Goal: Task Accomplishment & Management: Use online tool/utility

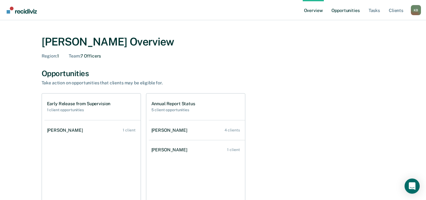
click at [340, 11] on link "Opportunities" at bounding box center [345, 10] width 31 height 20
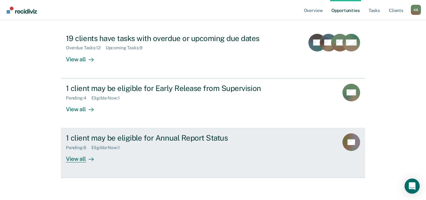
scroll to position [68, 0]
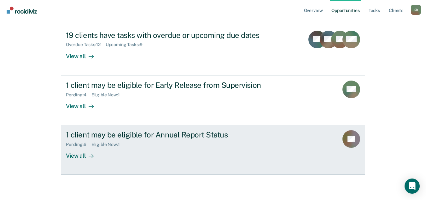
click at [161, 140] on div "Pending : 6 Eligible Now : 1" at bounding box center [176, 143] width 221 height 8
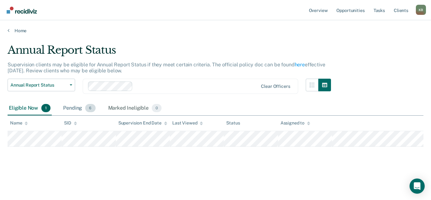
click at [73, 108] on div "Pending 6" at bounding box center [79, 108] width 35 height 14
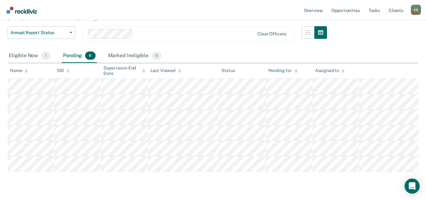
scroll to position [63, 0]
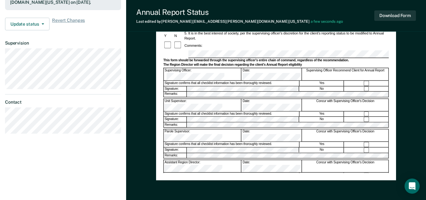
scroll to position [189, 0]
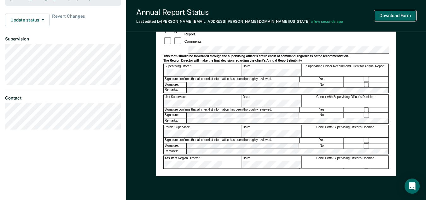
click at [409, 18] on button "Download Form" at bounding box center [396, 15] width 42 height 10
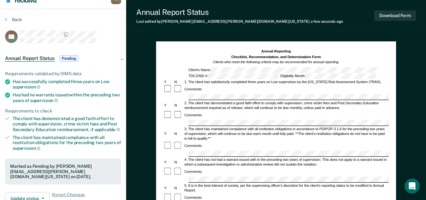
scroll to position [0, 0]
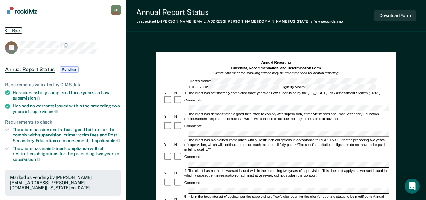
click at [15, 28] on button "Back" at bounding box center [13, 31] width 17 height 6
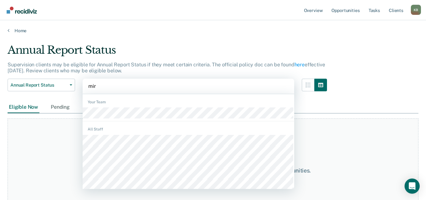
type input "[PERSON_NAME]"
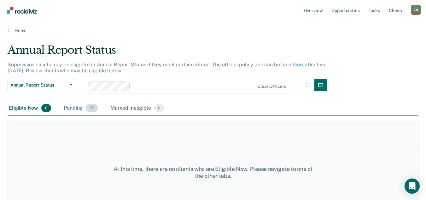
click at [74, 108] on div "Pending 27" at bounding box center [80, 108] width 37 height 14
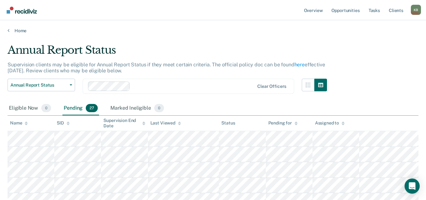
click at [179, 123] on icon at bounding box center [179, 123] width 3 height 4
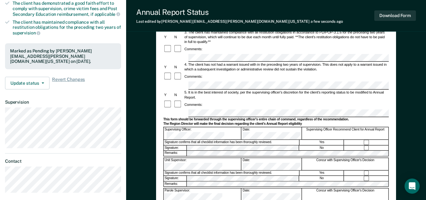
scroll to position [158, 0]
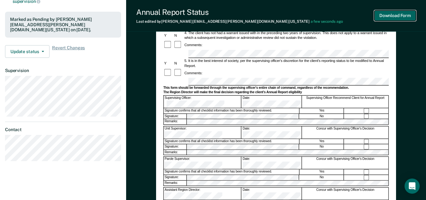
click at [401, 20] on button "Download Form" at bounding box center [396, 15] width 42 height 10
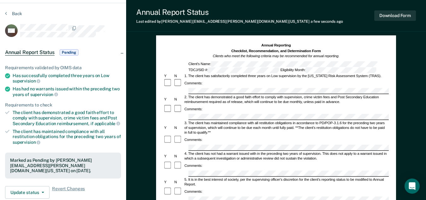
scroll to position [0, 0]
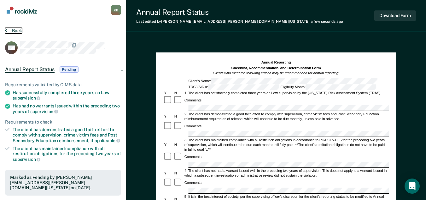
click at [15, 31] on button "Back" at bounding box center [13, 31] width 17 height 6
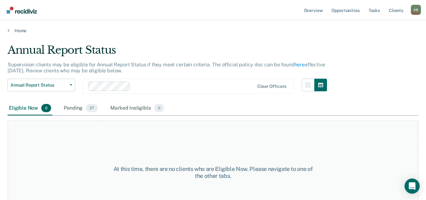
click at [80, 109] on div "Pending 27" at bounding box center [80, 108] width 37 height 14
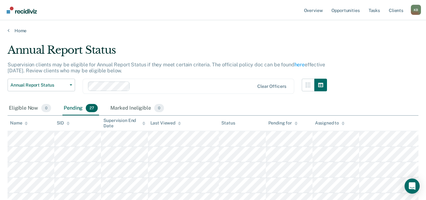
click at [171, 123] on div "Last Viewed" at bounding box center [166, 122] width 31 height 5
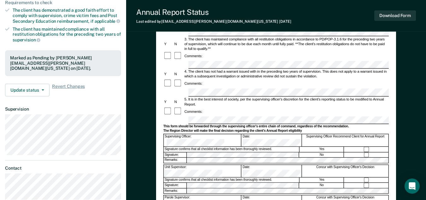
scroll to position [126, 0]
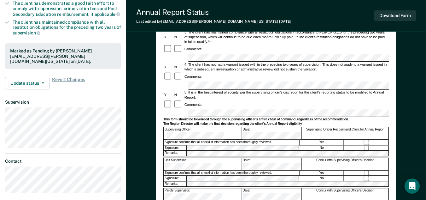
click at [248, 127] on div "Date:" at bounding box center [272, 133] width 60 height 12
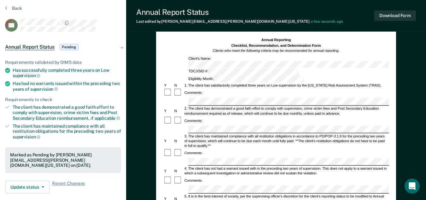
scroll to position [0, 0]
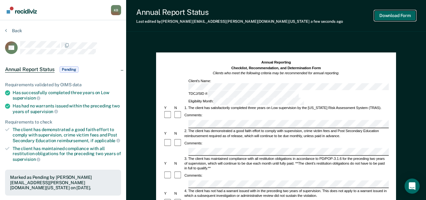
click at [408, 19] on button "Download Form" at bounding box center [396, 15] width 42 height 10
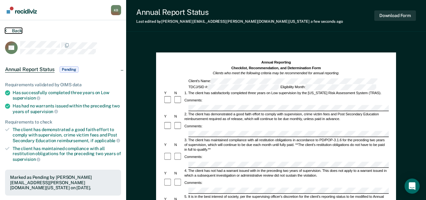
click at [17, 31] on button "Back" at bounding box center [13, 31] width 17 height 6
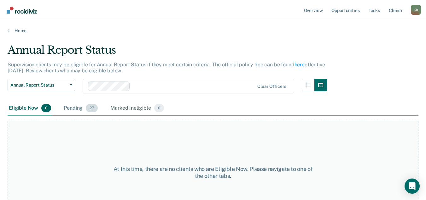
click at [74, 110] on div "Pending 27" at bounding box center [80, 108] width 37 height 14
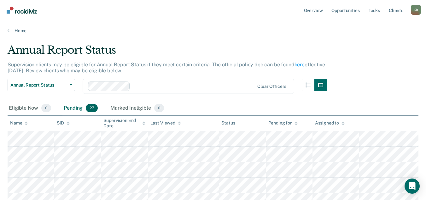
click at [168, 120] on div "Last Viewed" at bounding box center [166, 122] width 31 height 5
click at [168, 121] on div "Last Viewed" at bounding box center [166, 122] width 31 height 5
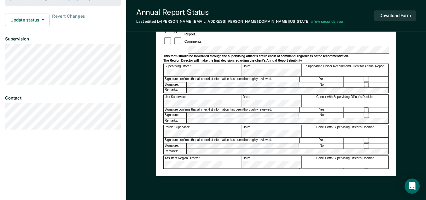
scroll to position [158, 0]
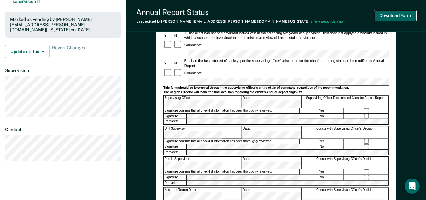
click at [399, 18] on button "Download Form" at bounding box center [396, 15] width 42 height 10
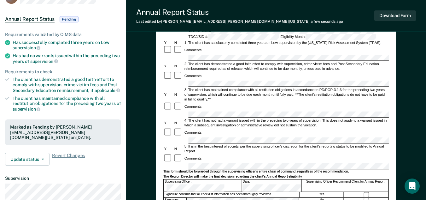
scroll to position [0, 0]
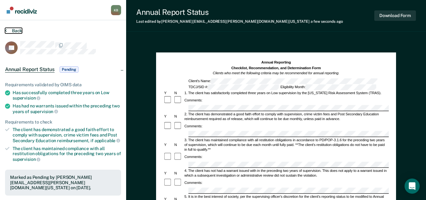
click at [18, 28] on button "Back" at bounding box center [13, 31] width 17 height 6
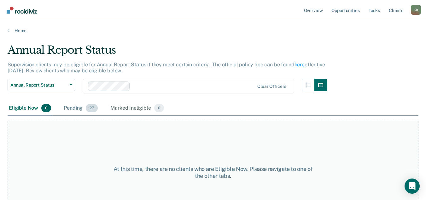
click at [71, 110] on div "Pending 27" at bounding box center [80, 108] width 37 height 14
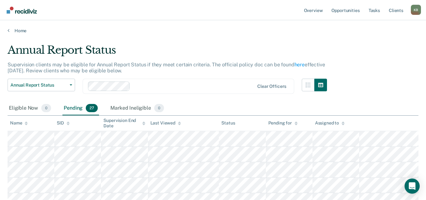
click at [179, 126] on th "Last Viewed" at bounding box center [183, 122] width 71 height 15
click at [178, 123] on icon at bounding box center [179, 123] width 3 height 4
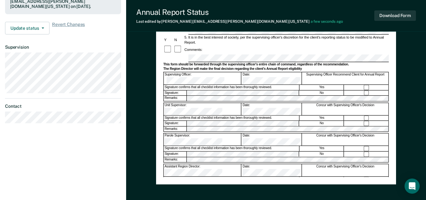
scroll to position [189, 0]
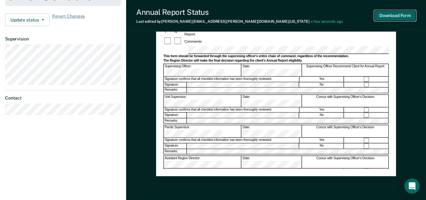
click at [400, 17] on button "Download Form" at bounding box center [396, 15] width 42 height 10
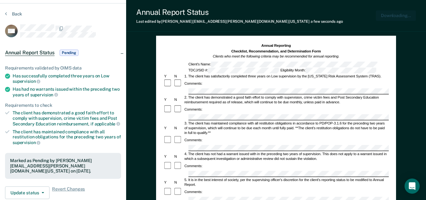
scroll to position [0, 0]
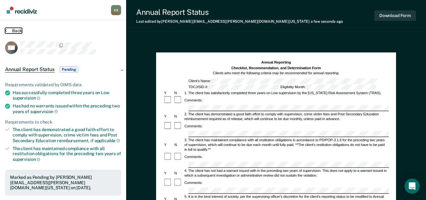
click at [13, 30] on button "Back" at bounding box center [13, 31] width 17 height 6
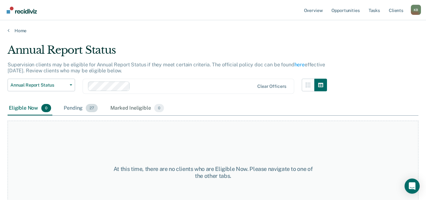
click at [76, 106] on div "Pending 27" at bounding box center [80, 108] width 37 height 14
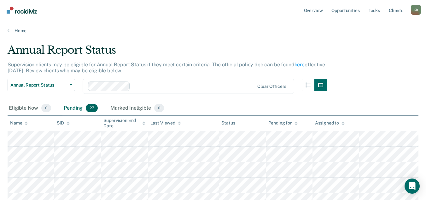
click at [174, 124] on div "Last Viewed" at bounding box center [166, 122] width 31 height 5
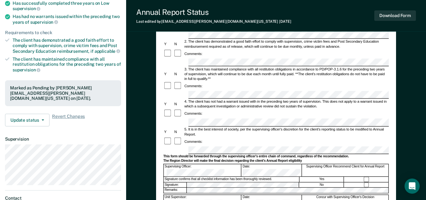
scroll to position [126, 0]
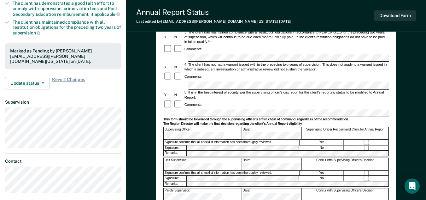
click at [251, 127] on div "Date:" at bounding box center [272, 133] width 60 height 12
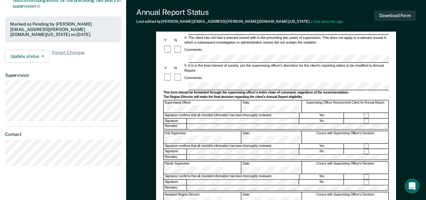
scroll to position [189, 0]
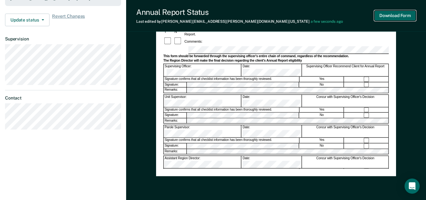
click at [405, 17] on button "Download Form" at bounding box center [396, 15] width 42 height 10
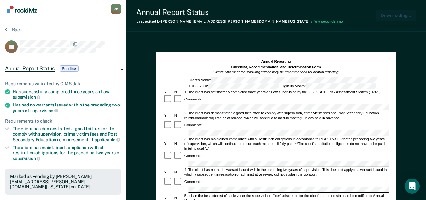
scroll to position [0, 0]
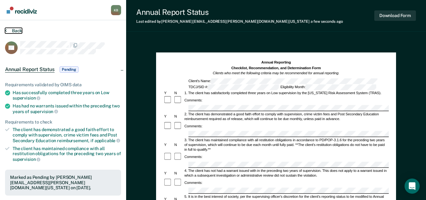
click at [13, 32] on button "Back" at bounding box center [13, 31] width 17 height 6
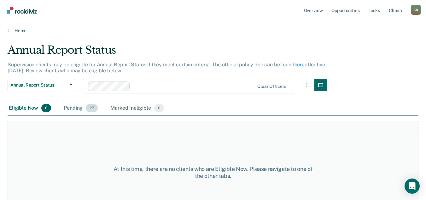
click at [77, 109] on div "Pending 27" at bounding box center [80, 108] width 37 height 14
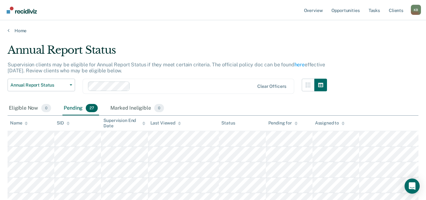
click at [164, 122] on div "Last Viewed" at bounding box center [166, 122] width 31 height 5
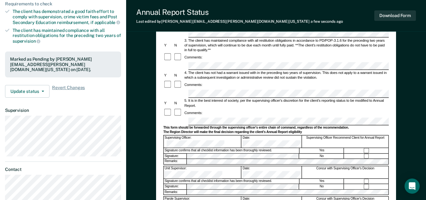
scroll to position [158, 0]
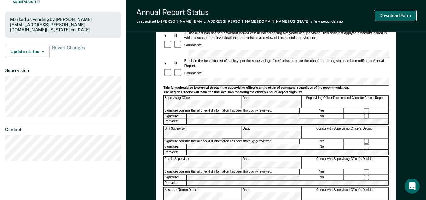
click at [411, 17] on button "Download Form" at bounding box center [396, 15] width 42 height 10
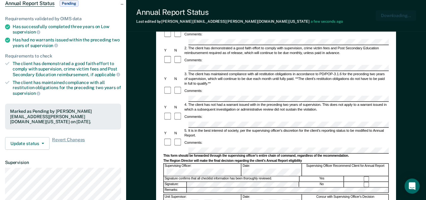
scroll to position [0, 0]
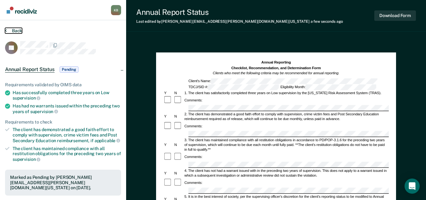
click at [13, 30] on button "Back" at bounding box center [13, 31] width 17 height 6
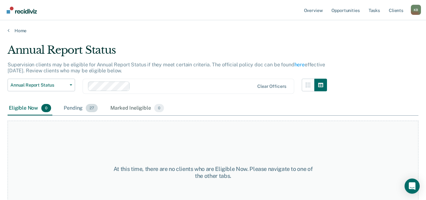
click at [73, 110] on div "Pending 27" at bounding box center [80, 108] width 37 height 14
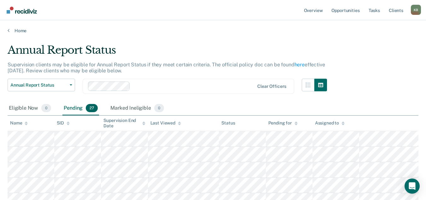
click at [164, 124] on div "Last Viewed" at bounding box center [166, 122] width 31 height 5
click at [166, 124] on div "Last Viewed" at bounding box center [166, 122] width 31 height 5
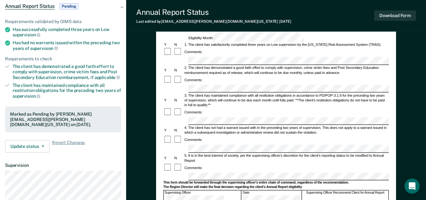
scroll to position [95, 0]
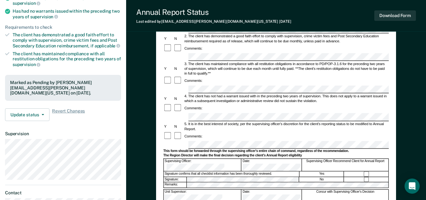
click at [243, 158] on div "Supervising Officer: Date: Supervising Officer Recommend Client for Annual Repo…" at bounding box center [276, 164] width 226 height 13
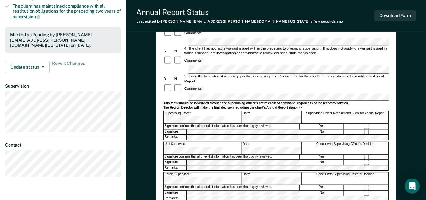
scroll to position [158, 0]
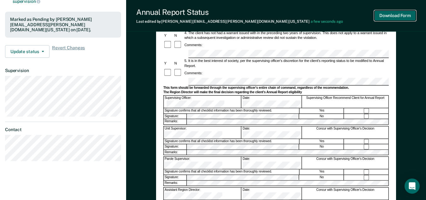
click at [413, 16] on button "Download Form" at bounding box center [396, 15] width 42 height 10
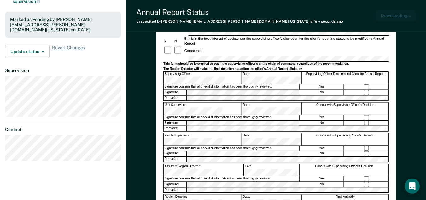
scroll to position [0, 0]
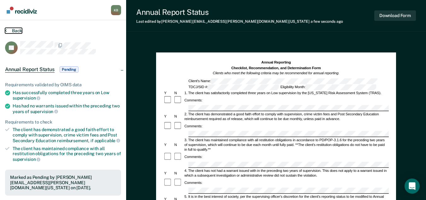
click at [14, 30] on button "Back" at bounding box center [13, 31] width 17 height 6
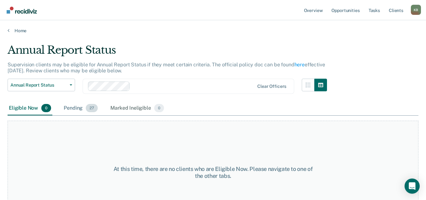
click at [78, 107] on div "Pending 27" at bounding box center [80, 108] width 37 height 14
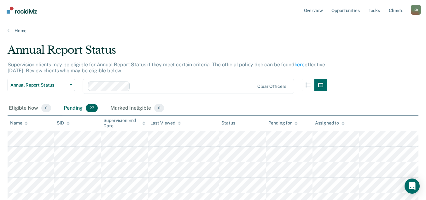
click at [167, 121] on div "Last Viewed" at bounding box center [166, 122] width 31 height 5
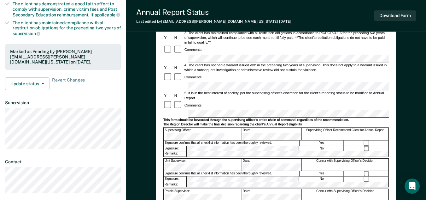
scroll to position [126, 0]
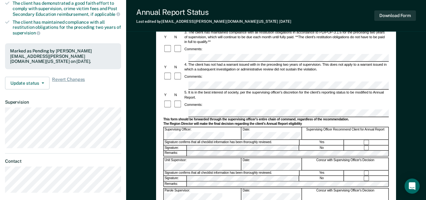
click at [246, 127] on div "Date:" at bounding box center [272, 133] width 60 height 12
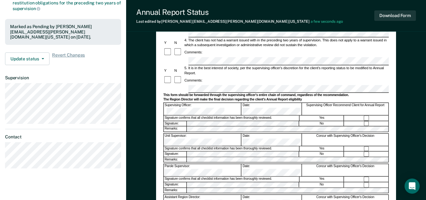
scroll to position [189, 0]
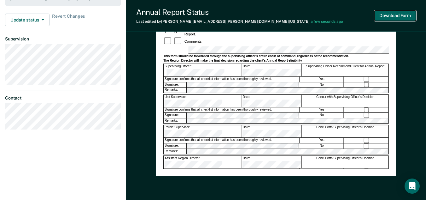
click at [401, 16] on button "Download Form" at bounding box center [396, 15] width 42 height 10
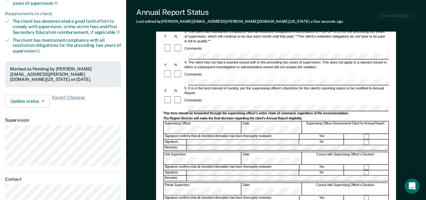
scroll to position [0, 0]
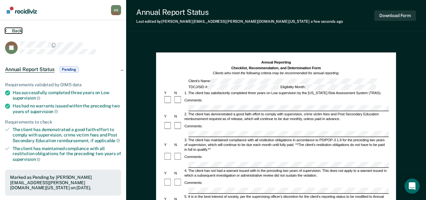
click at [14, 29] on button "Back" at bounding box center [13, 31] width 17 height 6
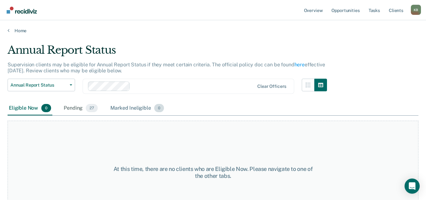
click at [68, 106] on div "Pending 27" at bounding box center [80, 108] width 37 height 14
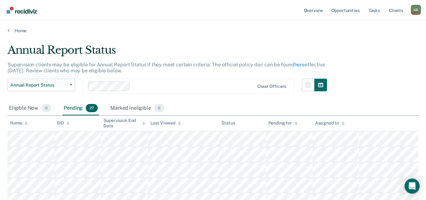
click at [177, 125] on div "Last Viewed" at bounding box center [166, 122] width 31 height 5
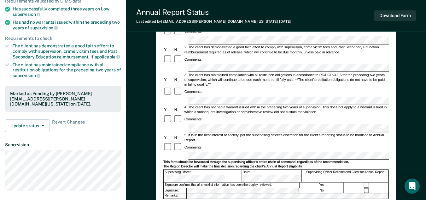
scroll to position [126, 0]
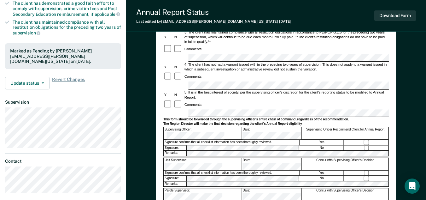
click at [248, 127] on div "Date:" at bounding box center [272, 133] width 60 height 12
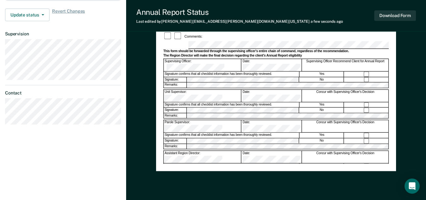
scroll to position [183, 0]
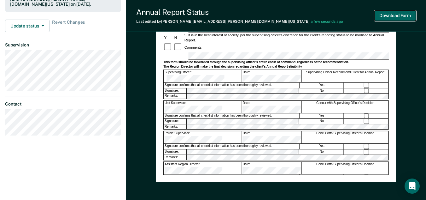
click at [410, 18] on button "Download Form" at bounding box center [396, 15] width 42 height 10
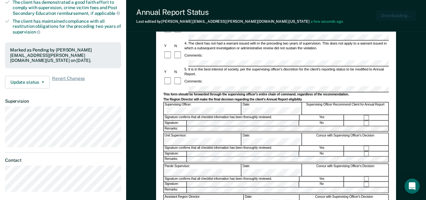
scroll to position [0, 0]
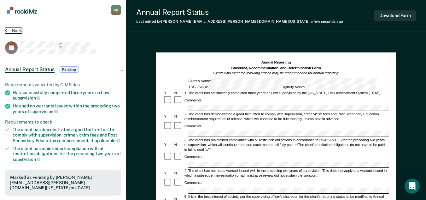
click at [16, 32] on button "Back" at bounding box center [13, 31] width 17 height 6
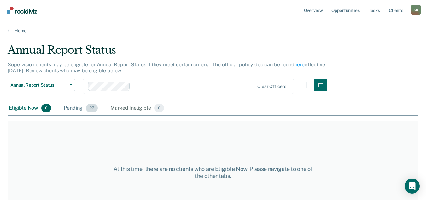
click at [75, 109] on div "Pending 27" at bounding box center [80, 108] width 37 height 14
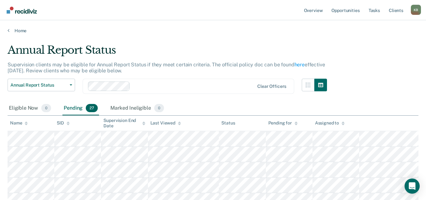
click at [162, 124] on div "Last Viewed" at bounding box center [166, 122] width 31 height 5
click at [163, 123] on div "Last Viewed" at bounding box center [166, 122] width 31 height 5
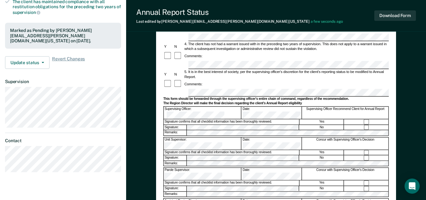
scroll to position [158, 0]
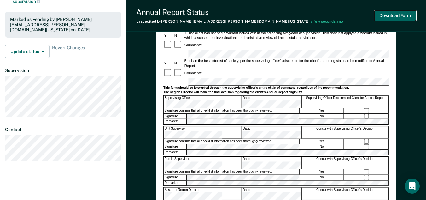
click at [401, 16] on button "Download Form" at bounding box center [396, 15] width 42 height 10
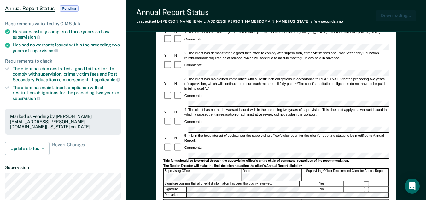
scroll to position [0, 0]
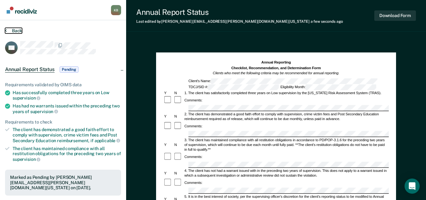
click at [13, 31] on button "Back" at bounding box center [13, 31] width 17 height 6
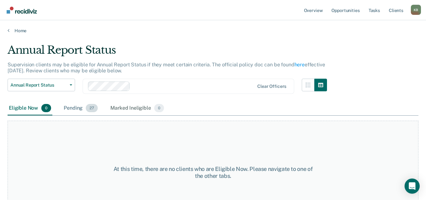
click at [70, 108] on div "Pending 27" at bounding box center [80, 108] width 37 height 14
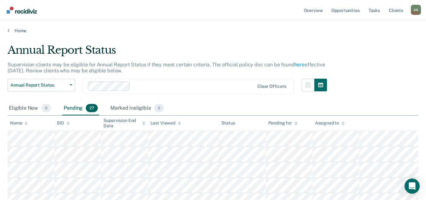
click at [157, 122] on div "Last Viewed" at bounding box center [166, 122] width 31 height 5
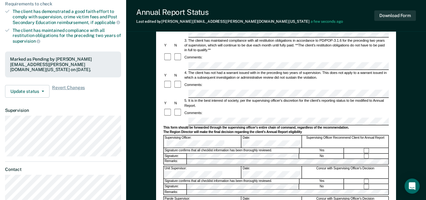
scroll to position [158, 0]
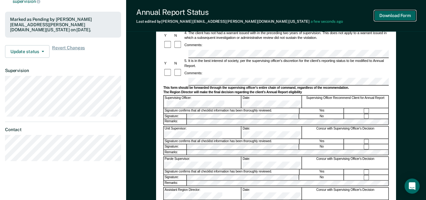
click at [398, 17] on button "Download Form" at bounding box center [396, 15] width 42 height 10
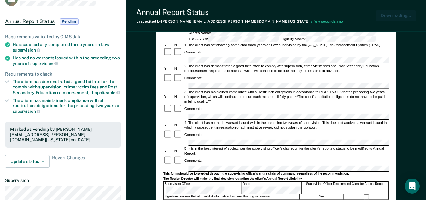
scroll to position [0, 0]
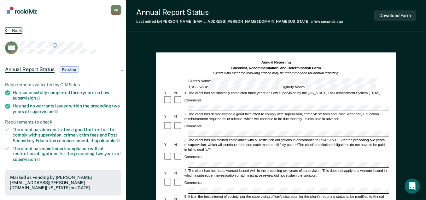
click at [14, 29] on button "Back" at bounding box center [13, 31] width 17 height 6
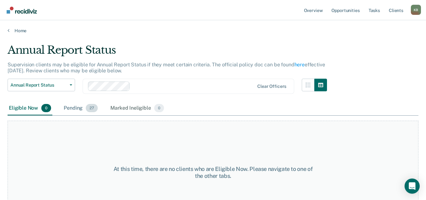
click at [71, 109] on div "Pending 27" at bounding box center [80, 108] width 37 height 14
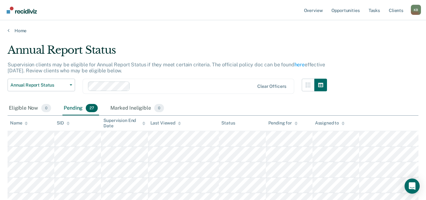
click at [159, 122] on div "Last Viewed" at bounding box center [166, 122] width 31 height 5
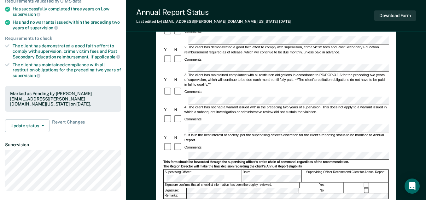
scroll to position [95, 0]
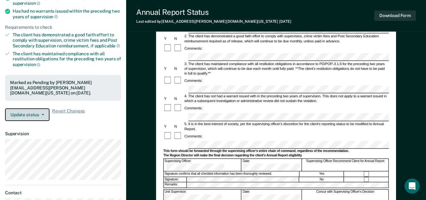
click at [34, 112] on button "Update status" at bounding box center [27, 114] width 44 height 13
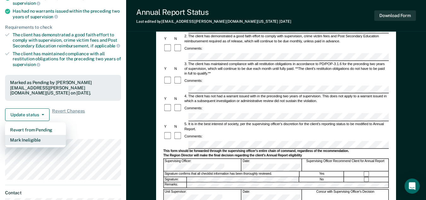
click at [33, 135] on button "Mark Ineligible" at bounding box center [35, 140] width 61 height 10
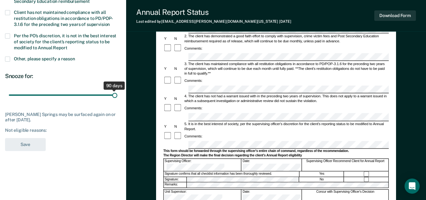
drag, startPoint x: 44, startPoint y: 96, endPoint x: 125, endPoint y: 96, distance: 81.4
type input "90"
click at [117, 96] on input "range" at bounding box center [63, 95] width 109 height 11
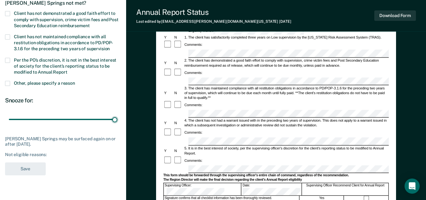
scroll to position [63, 0]
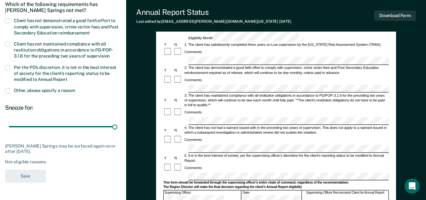
click at [7, 90] on span at bounding box center [7, 90] width 5 height 5
click at [75, 88] on input "Other, please specify a reason" at bounding box center [75, 88] width 0 height 0
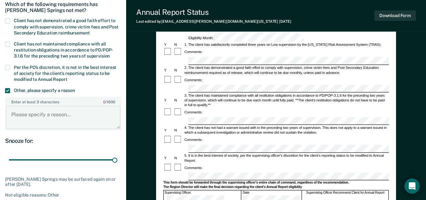
click at [44, 117] on textarea "Enter at least 3 characters 0 / 1600" at bounding box center [63, 117] width 115 height 23
drag, startPoint x: 35, startPoint y: 116, endPoint x: 0, endPoint y: 115, distance: 34.7
click at [0, 115] on section "Back BS Which of the following requirements has [PERSON_NAME] Springs not met? …" at bounding box center [63, 92] width 126 height 270
paste textarea "not eligible due to courtesy supervising for the state of _____________"
drag, startPoint x: 22, startPoint y: 113, endPoint x: 4, endPoint y: 112, distance: 17.7
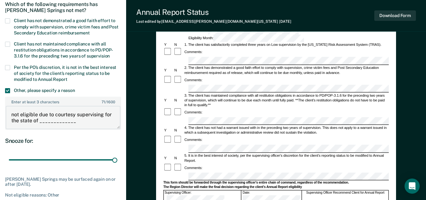
click at [4, 112] on section "Back BS Which of the following requirements has [PERSON_NAME] Springs not met? …" at bounding box center [63, 92] width 126 height 270
drag, startPoint x: 79, startPoint y: 122, endPoint x: 40, endPoint y: 123, distance: 39.4
click at [40, 123] on textarea "Not eligible due to courtesy supervising for the state of _____________" at bounding box center [63, 117] width 115 height 23
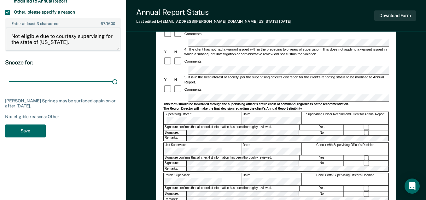
scroll to position [158, 0]
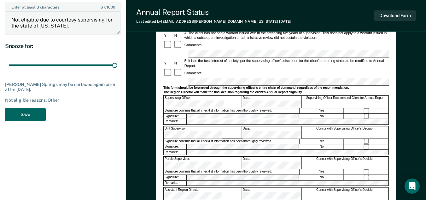
type textarea "Not eligible due to courtesy supervising for the state of [US_STATE]."
click at [37, 117] on button "Save" at bounding box center [25, 114] width 41 height 13
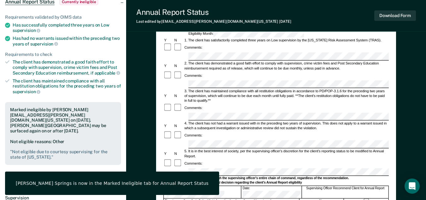
scroll to position [0, 0]
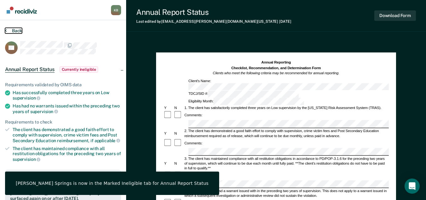
click at [20, 29] on button "Back" at bounding box center [13, 31] width 17 height 6
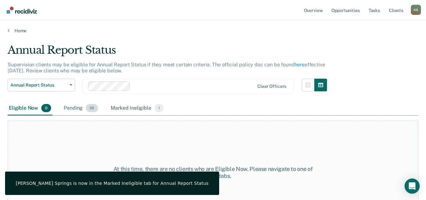
drag, startPoint x: 74, startPoint y: 108, endPoint x: 127, endPoint y: 98, distance: 54.7
click at [73, 108] on div "Pending 26" at bounding box center [80, 108] width 37 height 14
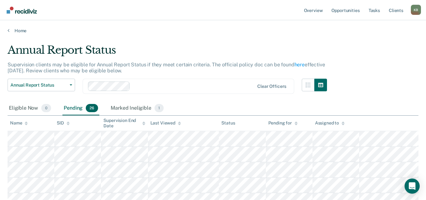
click at [169, 122] on div "Last Viewed" at bounding box center [166, 122] width 31 height 5
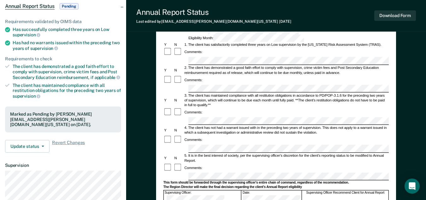
scroll to position [95, 0]
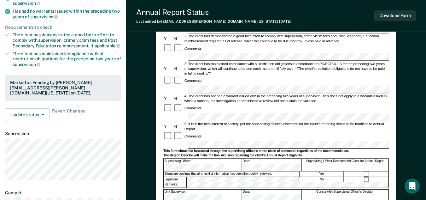
click at [252, 159] on div "Date:" at bounding box center [272, 165] width 60 height 12
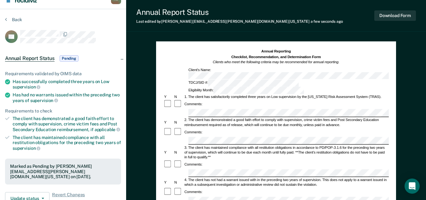
scroll to position [0, 0]
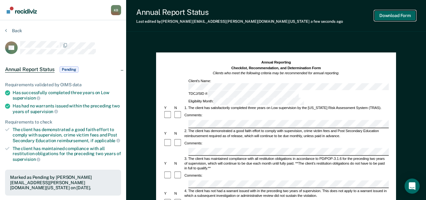
click at [411, 18] on button "Download Form" at bounding box center [396, 15] width 42 height 10
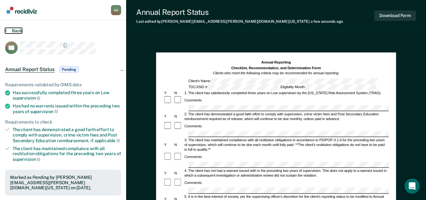
click at [19, 31] on button "Back" at bounding box center [13, 31] width 17 height 6
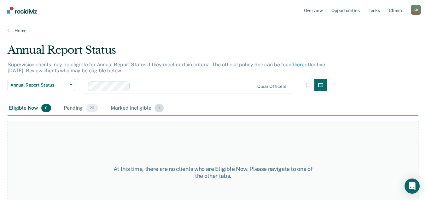
click at [74, 109] on div "Pending 26" at bounding box center [80, 108] width 37 height 14
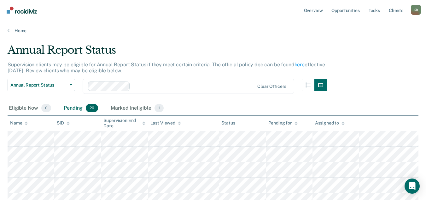
click at [163, 123] on div "Last Viewed" at bounding box center [166, 122] width 31 height 5
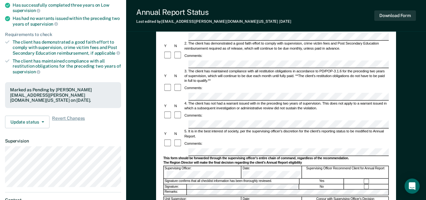
scroll to position [95, 0]
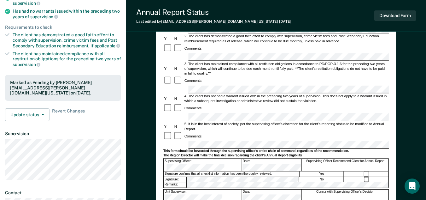
click at [257, 126] on form "Annual Reporting Checklist, Recommendation, and Determination Form Clients who …" at bounding box center [276, 140] width 226 height 350
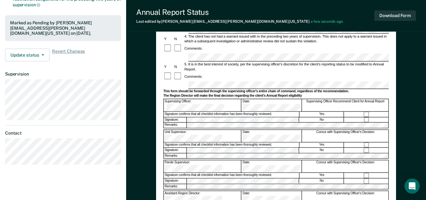
scroll to position [158, 0]
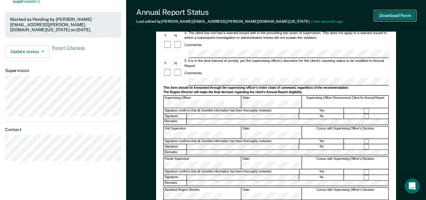
click at [399, 18] on button "Download Form" at bounding box center [396, 15] width 42 height 10
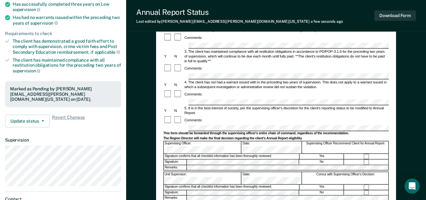
scroll to position [0, 0]
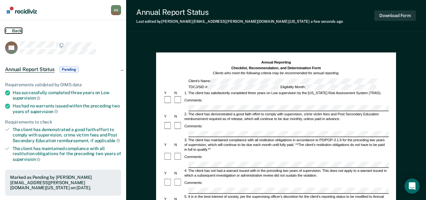
click at [18, 31] on button "Back" at bounding box center [13, 31] width 17 height 6
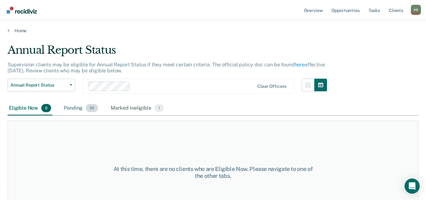
click at [72, 109] on div "Pending 26" at bounding box center [80, 108] width 37 height 14
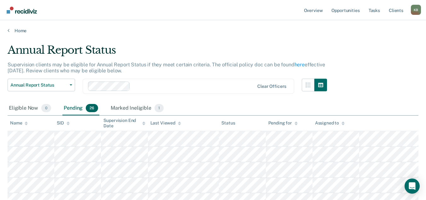
click at [157, 122] on div "Last Viewed" at bounding box center [166, 122] width 31 height 5
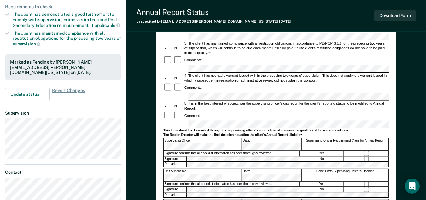
scroll to position [126, 0]
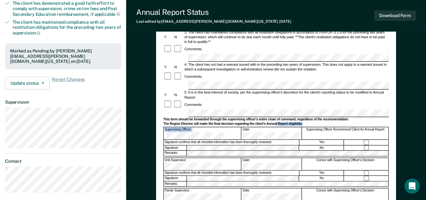
drag, startPoint x: 276, startPoint y: 94, endPoint x: 244, endPoint y: 98, distance: 32.1
click at [244, 98] on form "Annual Reporting Checklist, Recommendation, and Determination Form Clients who …" at bounding box center [276, 108] width 226 height 350
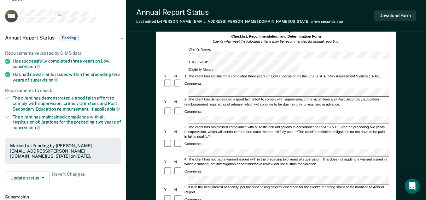
scroll to position [0, 0]
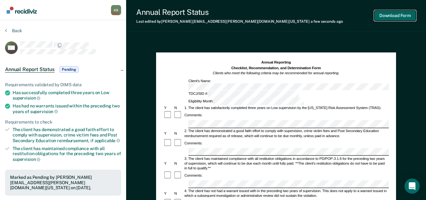
click at [402, 18] on button "Download Form" at bounding box center [396, 15] width 42 height 10
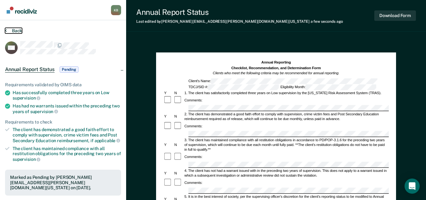
click at [20, 32] on button "Back" at bounding box center [13, 31] width 17 height 6
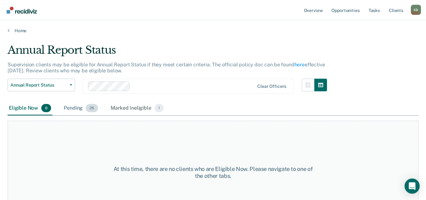
drag, startPoint x: 71, startPoint y: 107, endPoint x: 94, endPoint y: 108, distance: 23.0
click at [71, 107] on div "Pending 26" at bounding box center [80, 108] width 37 height 14
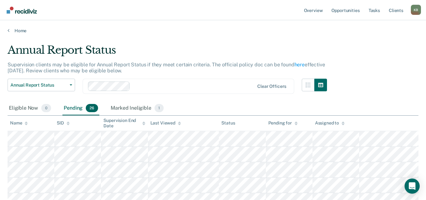
click at [163, 123] on div "Last Viewed" at bounding box center [166, 122] width 31 height 5
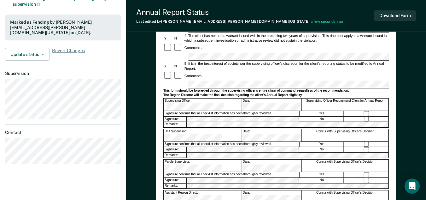
scroll to position [158, 0]
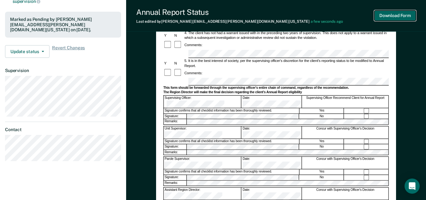
click at [406, 17] on button "Download Form" at bounding box center [396, 15] width 42 height 10
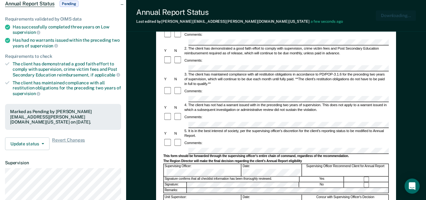
scroll to position [0, 0]
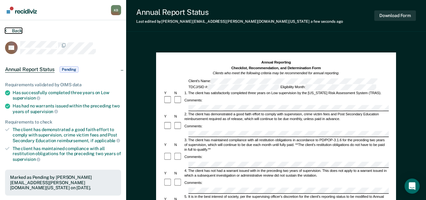
click at [16, 31] on button "Back" at bounding box center [13, 31] width 17 height 6
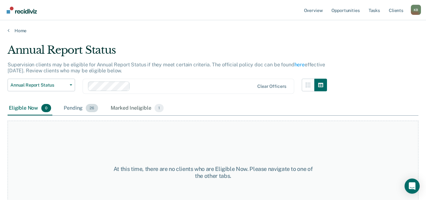
drag, startPoint x: 75, startPoint y: 107, endPoint x: 91, endPoint y: 110, distance: 15.4
click at [75, 107] on div "Pending 26" at bounding box center [80, 108] width 37 height 14
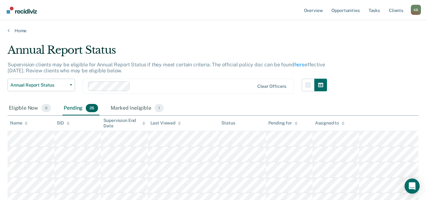
click at [175, 124] on div "Last Viewed" at bounding box center [166, 122] width 31 height 5
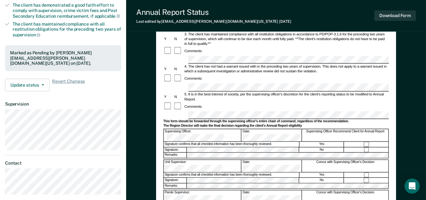
scroll to position [126, 0]
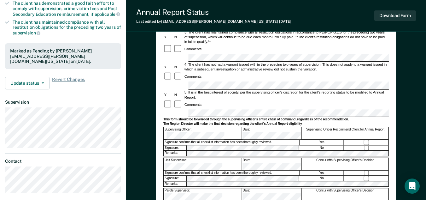
click at [249, 127] on div "Date:" at bounding box center [272, 133] width 60 height 12
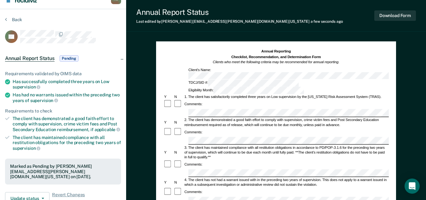
scroll to position [0, 0]
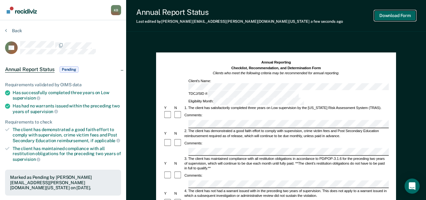
click at [407, 15] on button "Download Form" at bounding box center [396, 15] width 42 height 10
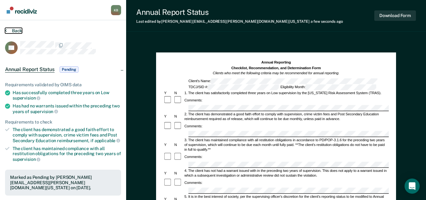
click at [15, 31] on button "Back" at bounding box center [13, 31] width 17 height 6
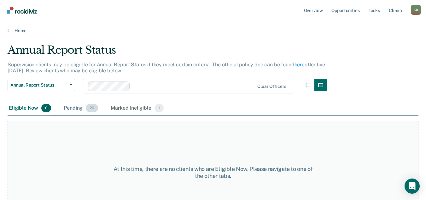
click at [78, 108] on div "Pending 26" at bounding box center [80, 108] width 37 height 14
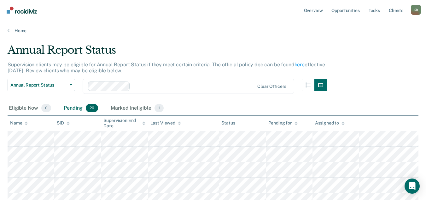
click at [160, 122] on div "Last Viewed" at bounding box center [166, 122] width 31 height 5
click at [169, 124] on div "Last Viewed" at bounding box center [166, 122] width 31 height 5
click at [169, 123] on div "Last Viewed" at bounding box center [166, 122] width 31 height 5
click at [169, 122] on div "Last Viewed" at bounding box center [166, 122] width 31 height 5
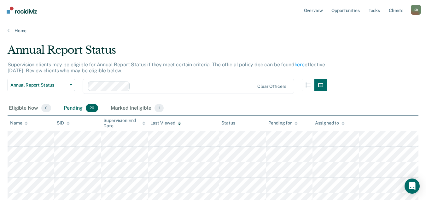
click at [25, 123] on icon at bounding box center [26, 123] width 3 height 4
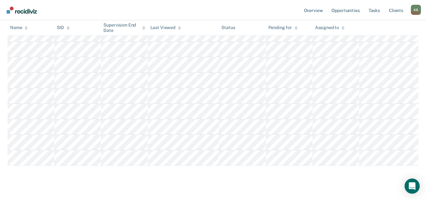
scroll to position [379, 0]
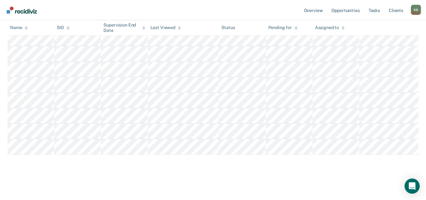
click at [25, 28] on icon at bounding box center [26, 27] width 3 height 2
click at [398, 11] on link "Client s" at bounding box center [396, 10] width 17 height 20
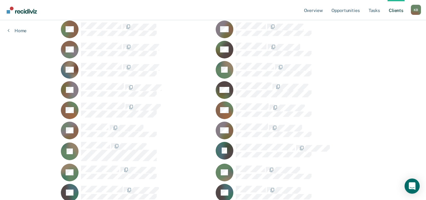
scroll to position [158, 0]
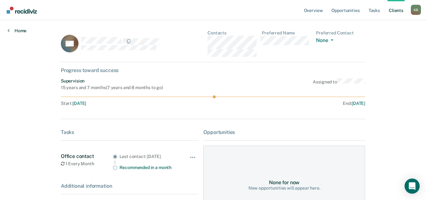
click at [24, 31] on link "Home" at bounding box center [17, 31] width 19 height 6
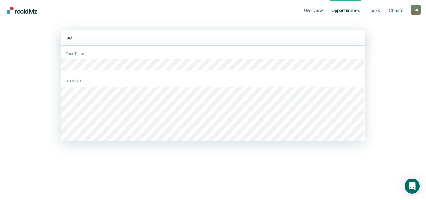
type input "sed"
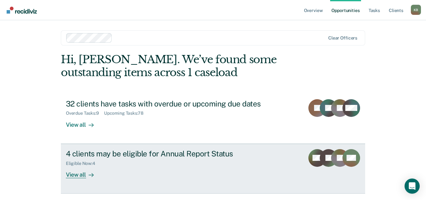
click at [115, 157] on div "4 clients may be eligible for Annual Report Status" at bounding box center [176, 153] width 221 height 9
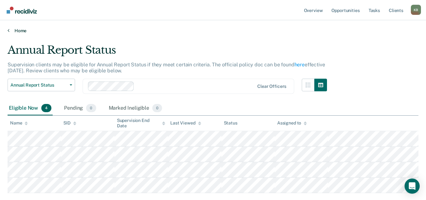
click at [20, 32] on link "Home" at bounding box center [213, 31] width 411 height 6
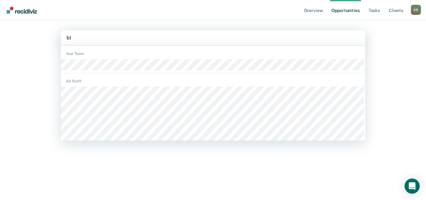
type input "b"
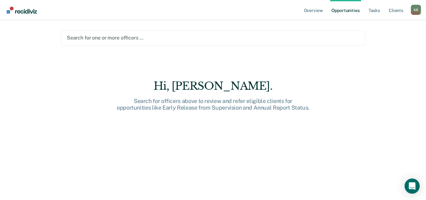
click at [86, 37] on div at bounding box center [213, 37] width 292 height 7
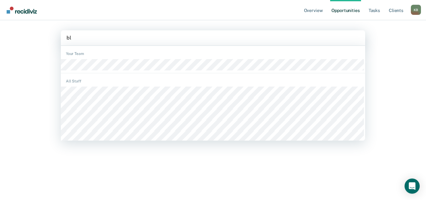
type input "bla"
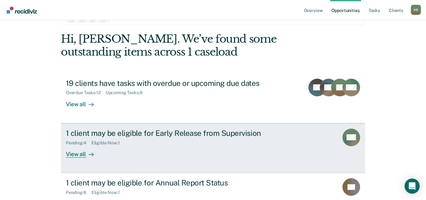
scroll to position [32, 0]
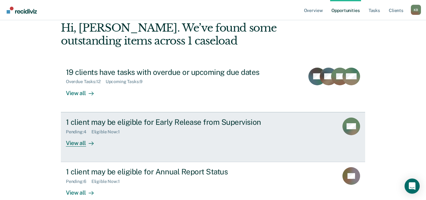
click at [81, 145] on div "View all" at bounding box center [83, 140] width 35 height 12
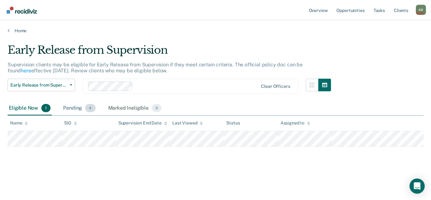
click at [72, 109] on div "Pending 4" at bounding box center [79, 108] width 35 height 14
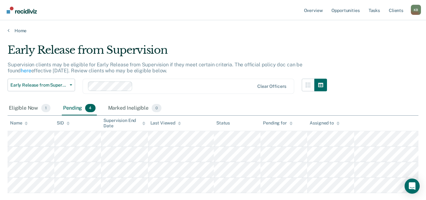
scroll to position [32, 0]
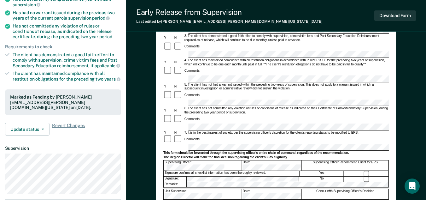
scroll to position [126, 0]
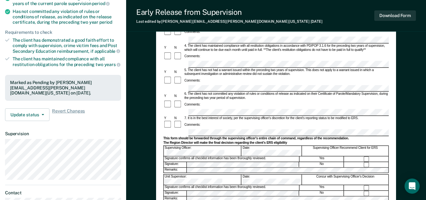
click at [252, 146] on div "Date:" at bounding box center [272, 151] width 60 height 10
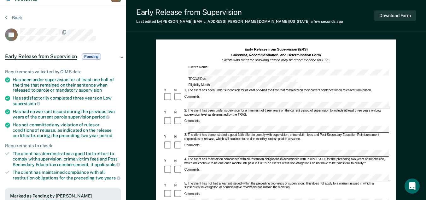
scroll to position [0, 0]
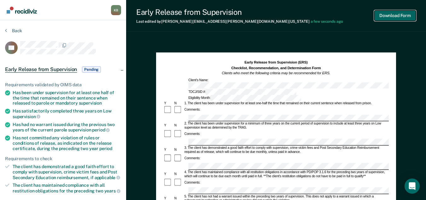
click at [410, 18] on button "Download Form" at bounding box center [396, 15] width 42 height 10
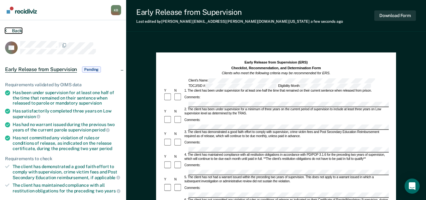
click at [15, 29] on button "Back" at bounding box center [13, 31] width 17 height 6
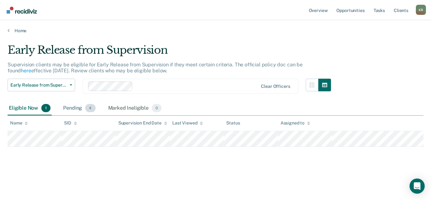
click at [73, 108] on div "Pending 4" at bounding box center [79, 108] width 35 height 14
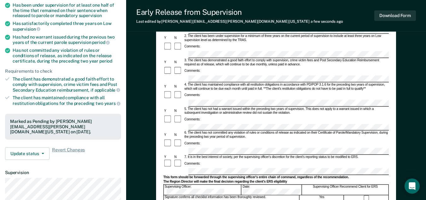
scroll to position [95, 0]
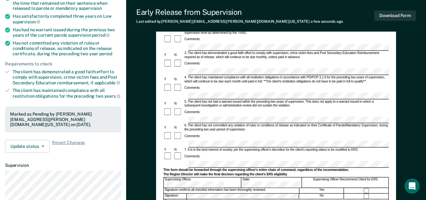
click at [243, 177] on div "Supervising Officer: Date: Supervising Officer Recommend Client for ERS" at bounding box center [276, 182] width 226 height 11
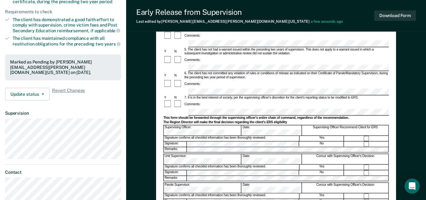
scroll to position [158, 0]
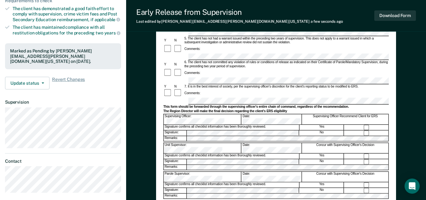
click at [194, 141] on div at bounding box center [276, 141] width 226 height 1
click at [401, 17] on button "Download Form" at bounding box center [396, 15] width 42 height 10
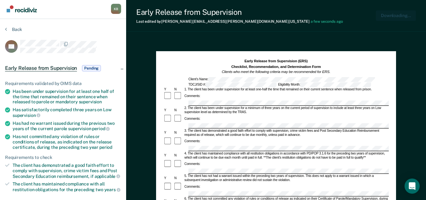
scroll to position [0, 0]
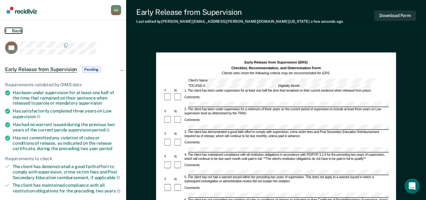
click at [15, 30] on button "Back" at bounding box center [13, 31] width 17 height 6
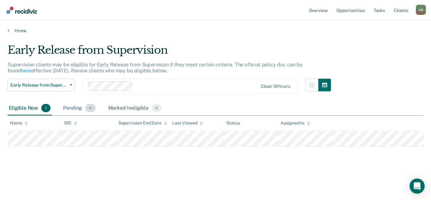
click at [74, 108] on div "Pending 4" at bounding box center [79, 108] width 35 height 14
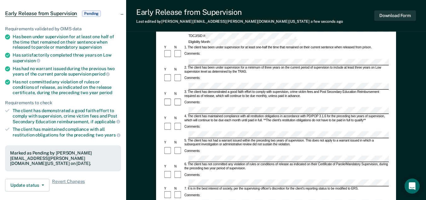
scroll to position [63, 0]
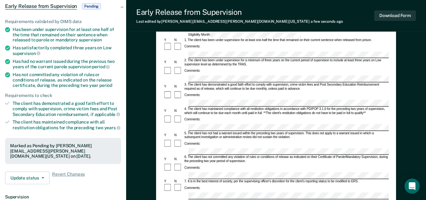
click at [221, 139] on div "Comments:" at bounding box center [276, 143] width 226 height 9
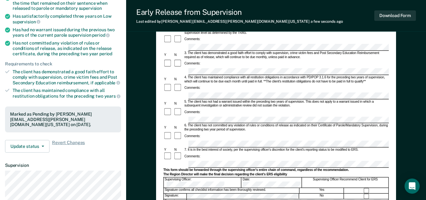
click at [242, 177] on div "Supervising Officer: Date: Supervising Officer Recommend Client for ERS" at bounding box center [276, 182] width 226 height 11
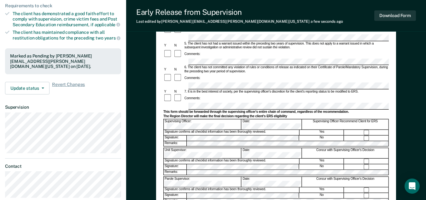
scroll to position [158, 0]
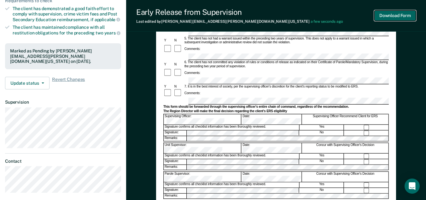
click at [410, 16] on button "Download Form" at bounding box center [396, 15] width 42 height 10
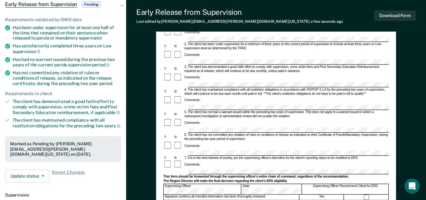
scroll to position [0, 0]
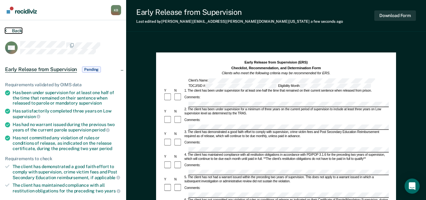
click at [18, 31] on button "Back" at bounding box center [13, 31] width 17 height 6
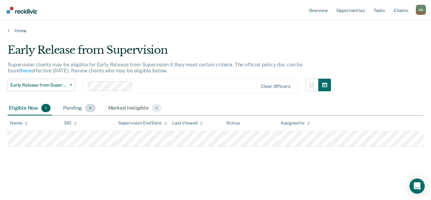
click at [73, 108] on div "Pending 4" at bounding box center [79, 108] width 35 height 14
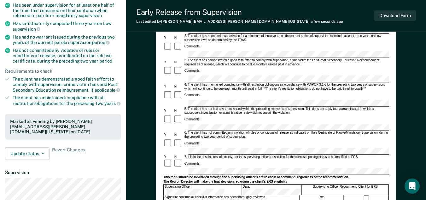
scroll to position [95, 0]
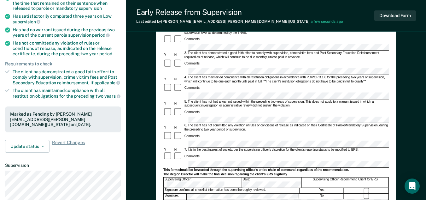
click at [249, 177] on div "Date:" at bounding box center [272, 182] width 60 height 10
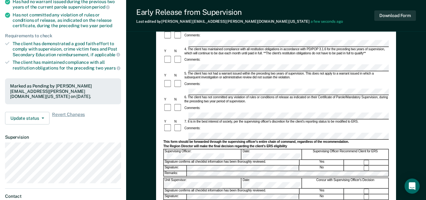
scroll to position [158, 0]
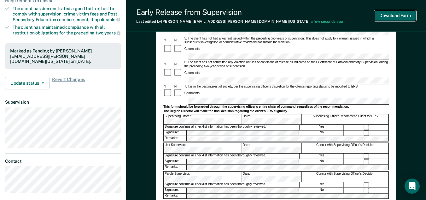
click at [401, 20] on button "Download Form" at bounding box center [396, 15] width 42 height 10
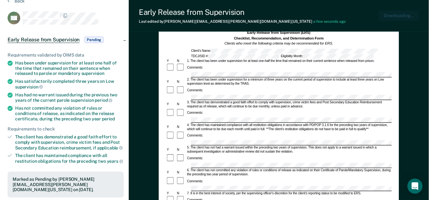
scroll to position [0, 0]
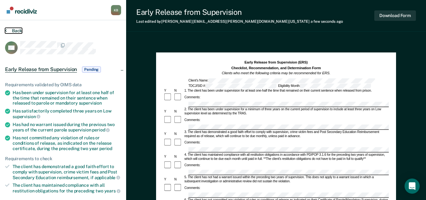
click at [17, 29] on button "Back" at bounding box center [13, 31] width 17 height 6
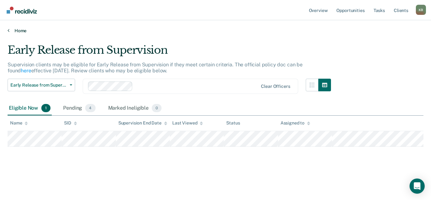
click at [12, 29] on link "Home" at bounding box center [216, 31] width 416 height 6
